Goal: Task Accomplishment & Management: Use online tool/utility

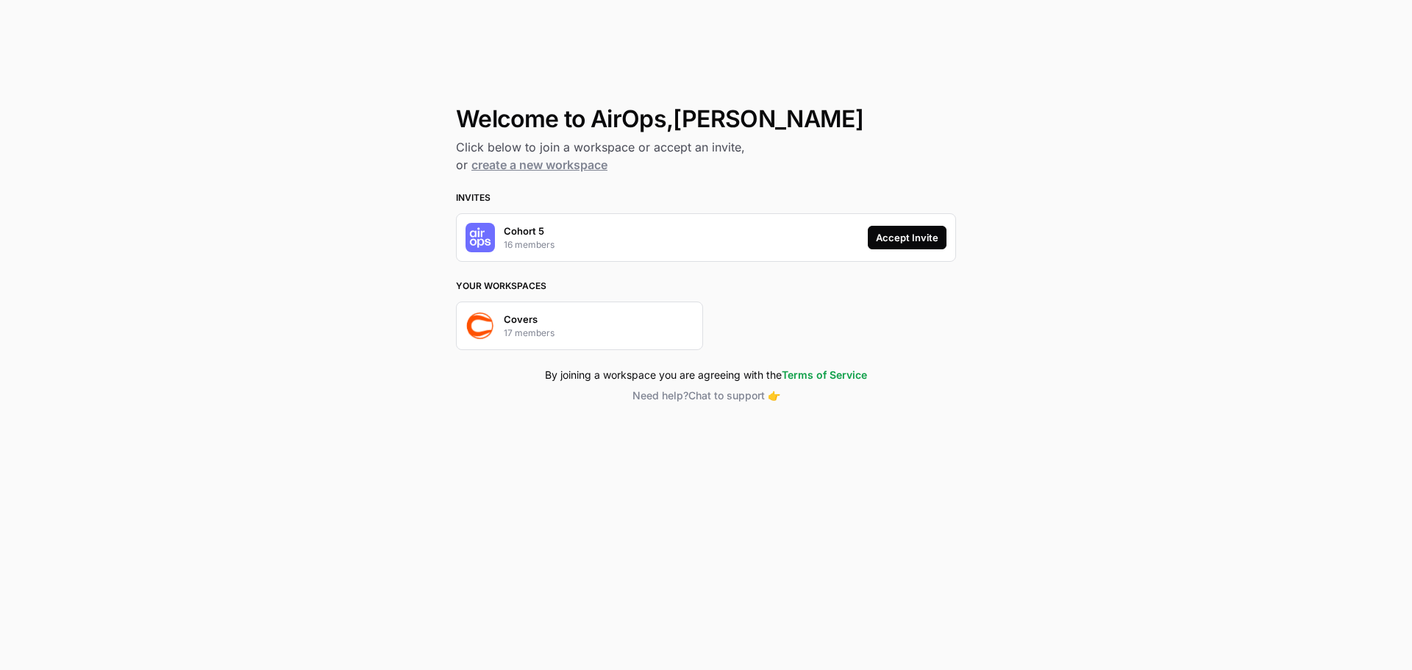
click at [897, 232] on div "Accept Invite" at bounding box center [907, 237] width 63 height 15
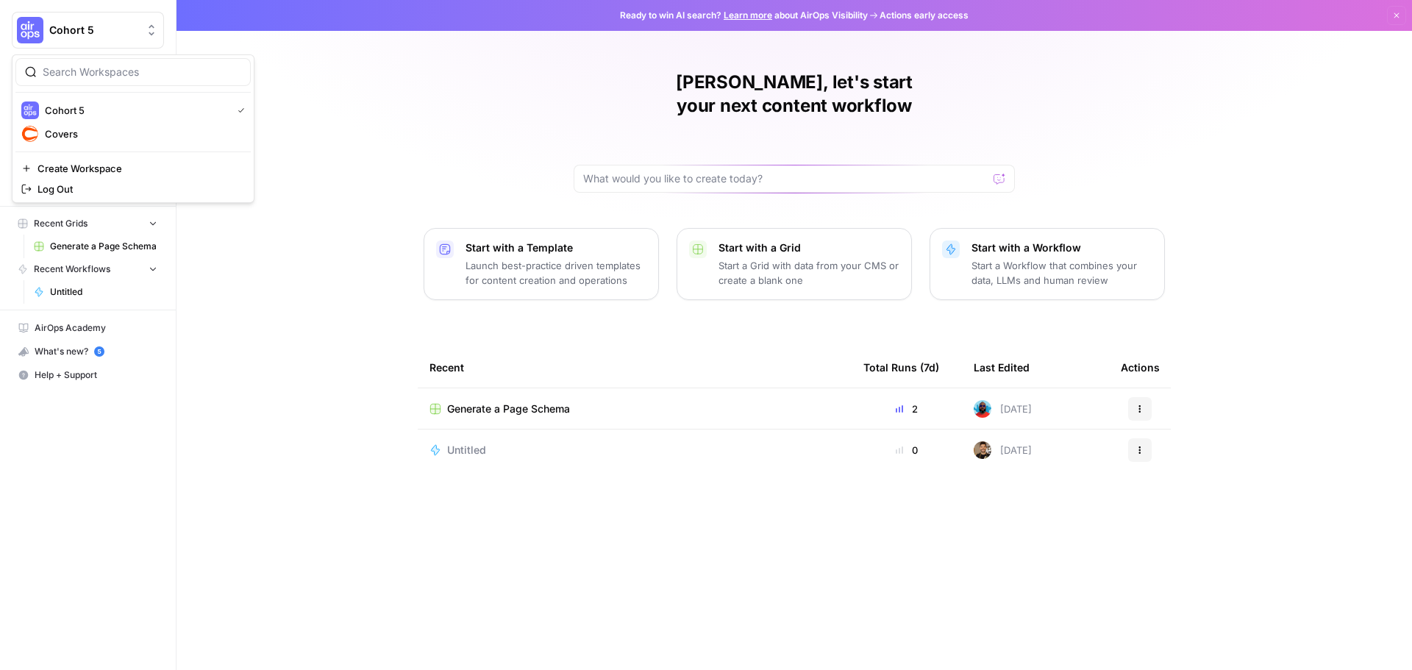
click at [85, 26] on span "Cohort 5" at bounding box center [93, 30] width 89 height 15
click at [338, 151] on div "[PERSON_NAME], let's start your next content workflow Start with a Template Lau…" at bounding box center [793, 335] width 1235 height 670
